Goal: Find specific page/section: Find specific page/section

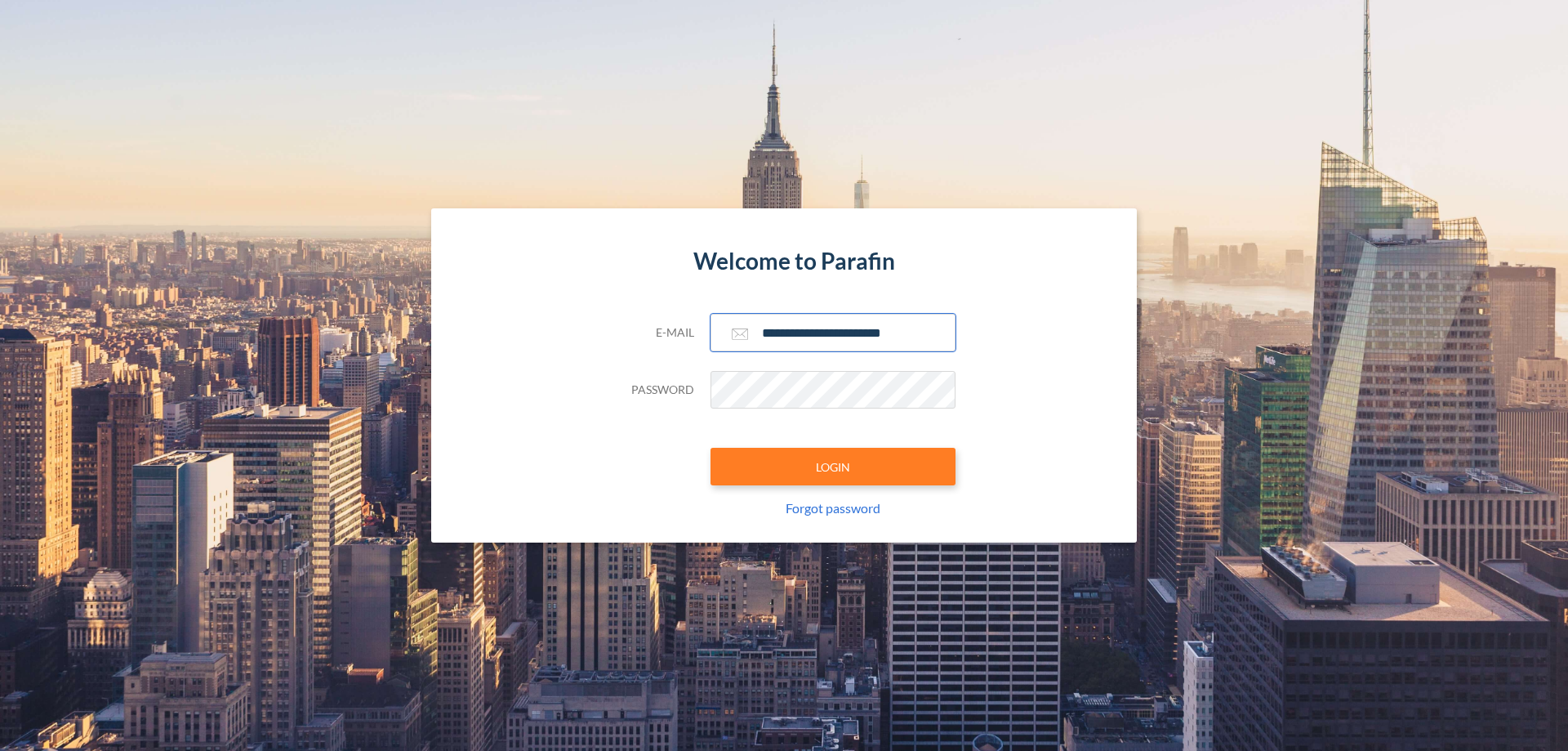
type input "**********"
click at [833, 466] on button "LOGIN" at bounding box center [833, 466] width 245 height 38
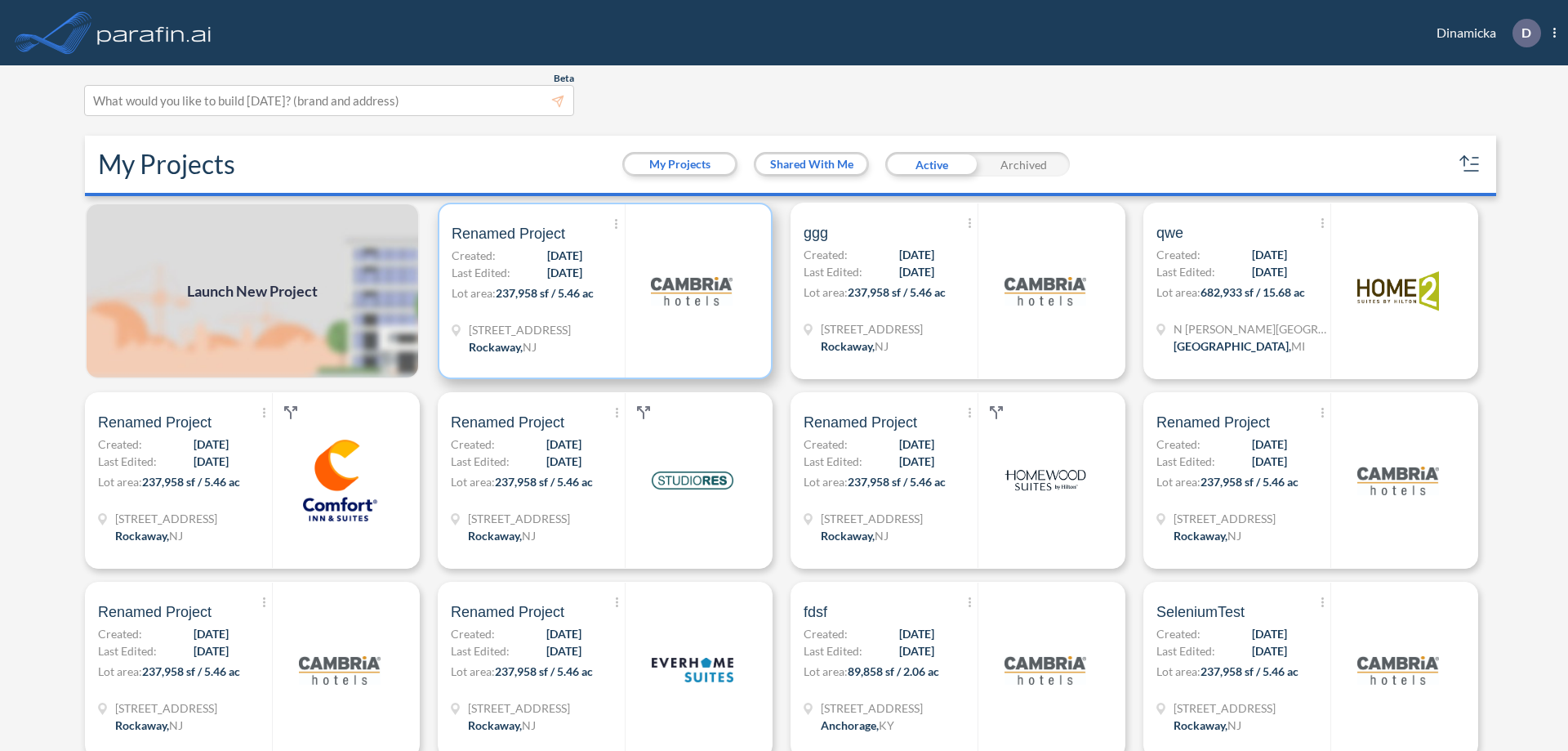
scroll to position [4, 0]
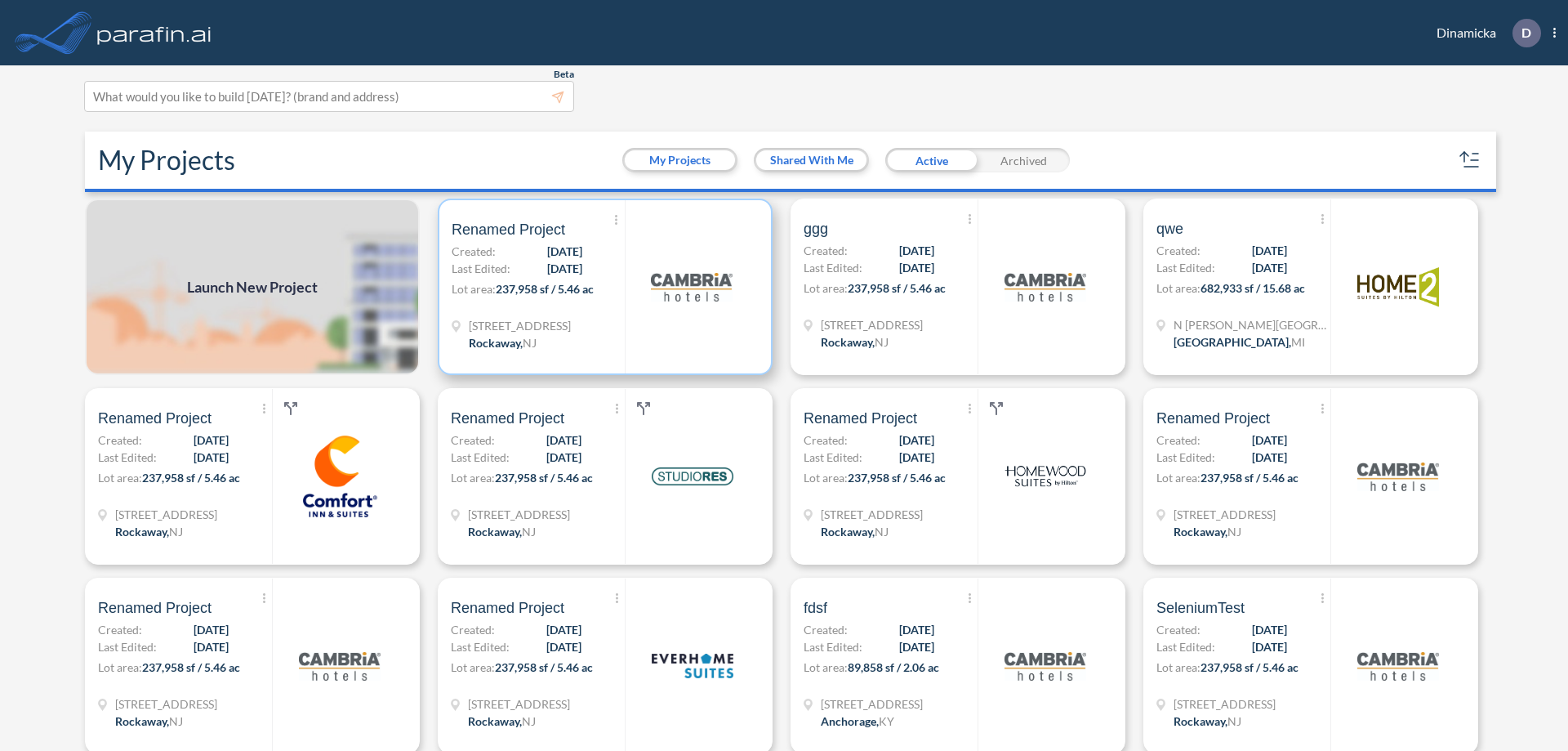
click at [602, 287] on p "Lot area: 237,958 sf / 5.46 ac" at bounding box center [538, 292] width 173 height 24
